Goal: Entertainment & Leisure: Browse casually

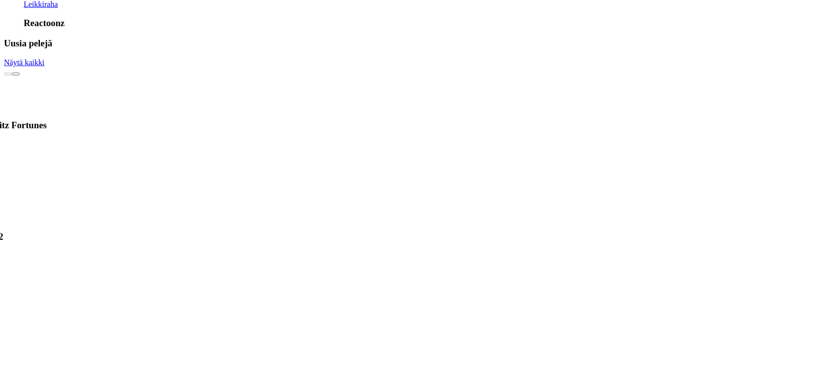
scroll to position [986, 0]
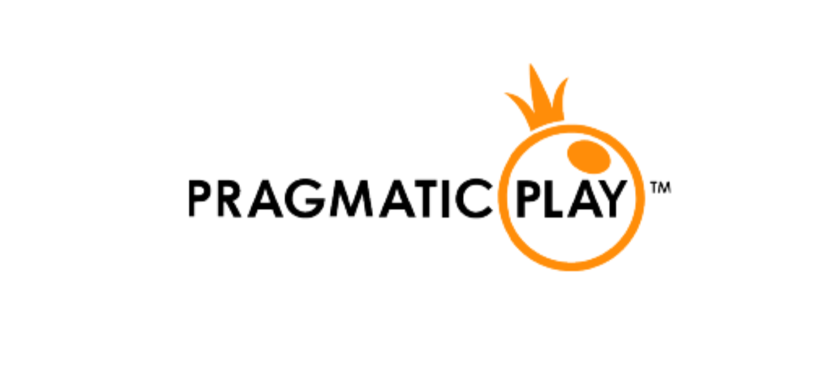
scroll to position [2037, 0]
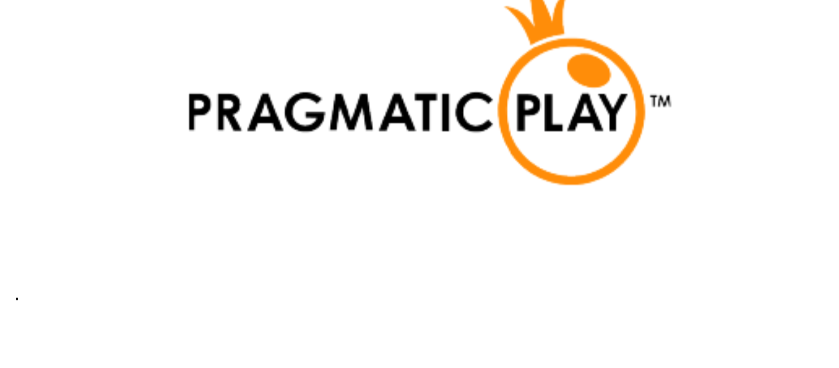
scroll to position [1971, 0]
